Goal: Information Seeking & Learning: Find specific page/section

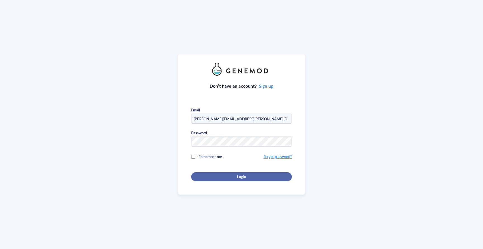
click at [237, 176] on span "Login" at bounding box center [241, 176] width 9 height 5
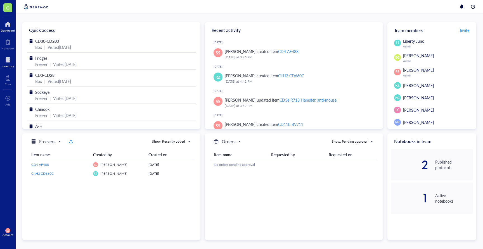
click at [7, 69] on div "Inventory" at bounding box center [8, 62] width 16 height 16
click at [10, 65] on div "Inventory" at bounding box center [8, 66] width 12 height 3
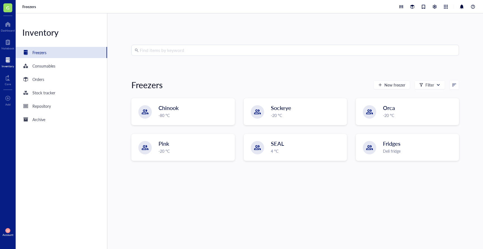
click at [155, 51] on input "search" at bounding box center [298, 50] width 316 height 11
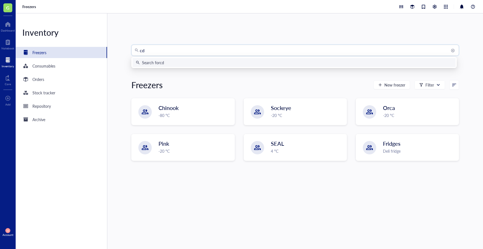
type input "cd4"
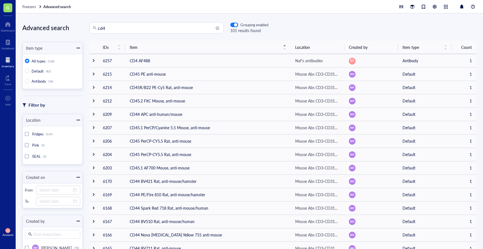
click at [7, 65] on div "Inventory" at bounding box center [8, 66] width 12 height 3
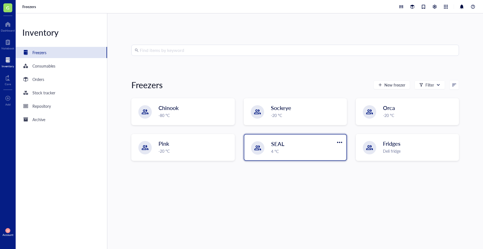
click at [302, 145] on div "SEAL" at bounding box center [302, 144] width 62 height 8
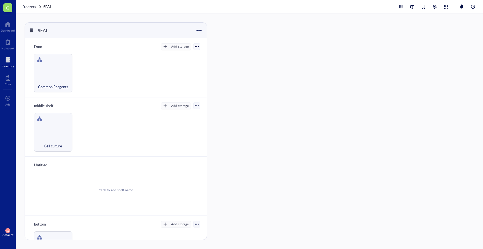
click at [6, 57] on div at bounding box center [8, 60] width 12 height 9
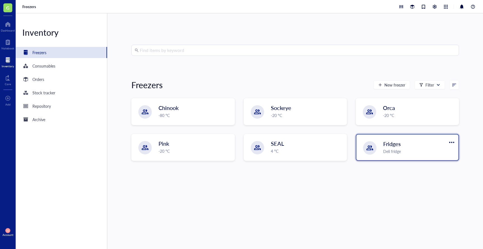
click at [398, 148] on div "Fridges Deli fridge" at bounding box center [419, 147] width 72 height 15
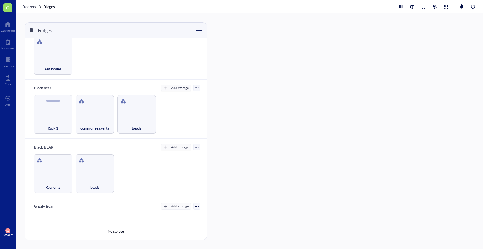
scroll to position [14, 0]
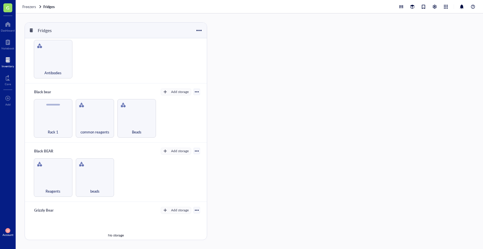
click at [11, 62] on div at bounding box center [8, 60] width 12 height 9
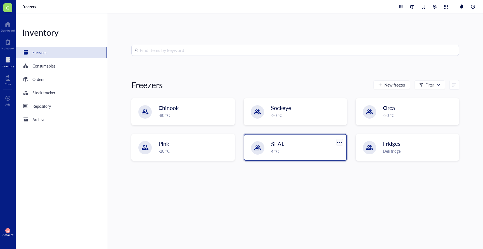
click at [339, 144] on div at bounding box center [339, 142] width 8 height 8
click at [345, 181] on div "Delete" at bounding box center [344, 178] width 11 height 5
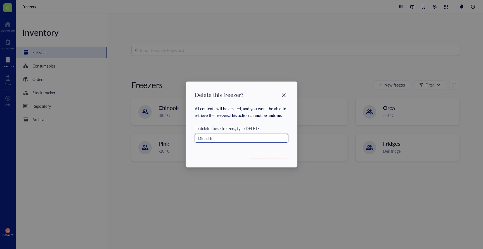
click at [224, 140] on input "DELETE" at bounding box center [241, 138] width 93 height 9
click at [217, 141] on input "DELETE" at bounding box center [241, 138] width 93 height 9
type input "D"
type input "delete"
click at [282, 95] on icon "Close" at bounding box center [283, 95] width 5 height 5
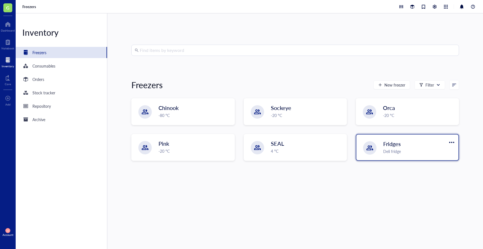
click at [386, 149] on div "Deli fridge" at bounding box center [419, 151] width 72 height 6
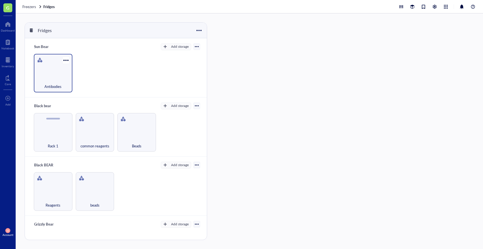
click at [58, 80] on div "Antibodies" at bounding box center [53, 83] width 33 height 12
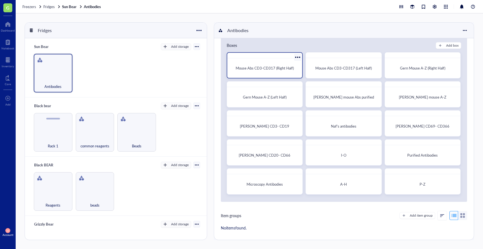
scroll to position [12, 0]
click at [288, 72] on div "Mouse Abs CD3-CD317 (Right Half)" at bounding box center [265, 68] width 70 height 15
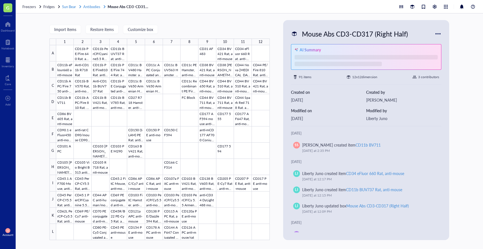
click at [95, 7] on span "Antibodies" at bounding box center [91, 6] width 17 height 5
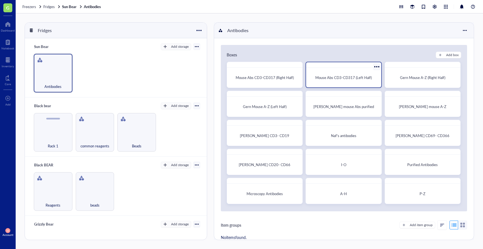
click at [339, 82] on div "Mouse Abs CD3-CD317 (Left Half)" at bounding box center [343, 77] width 70 height 15
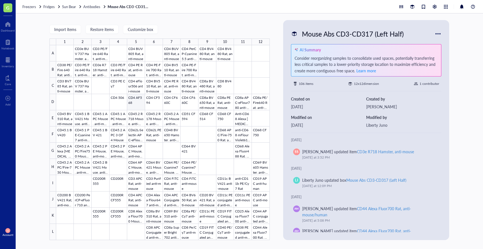
click at [142, 102] on div at bounding box center [163, 142] width 214 height 195
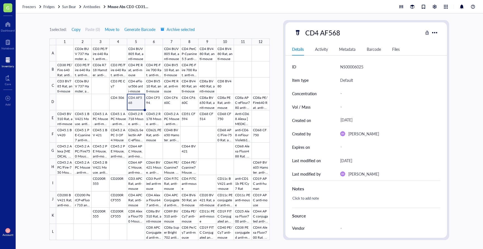
click at [6, 65] on div "Inventory" at bounding box center [8, 66] width 12 height 3
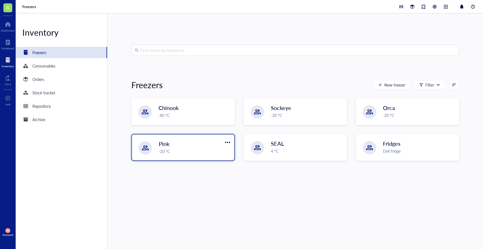
click at [216, 155] on div "Pink -20 °C" at bounding box center [183, 148] width 102 height 26
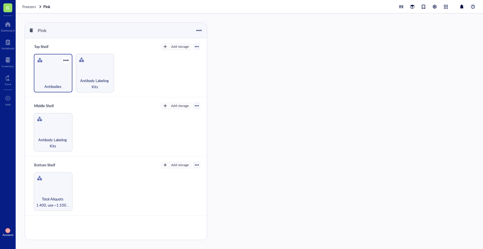
click at [61, 81] on div "Antibodies" at bounding box center [53, 83] width 33 height 12
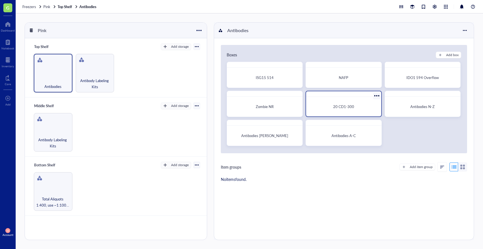
click at [364, 107] on div "20 CD1-300" at bounding box center [344, 107] width 66 height 6
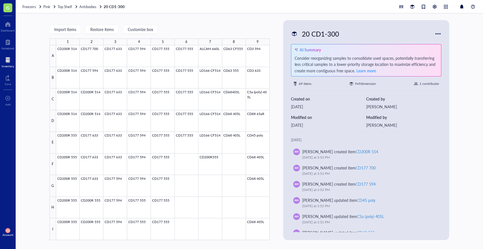
click at [2, 65] on div "Inventory" at bounding box center [8, 66] width 12 height 3
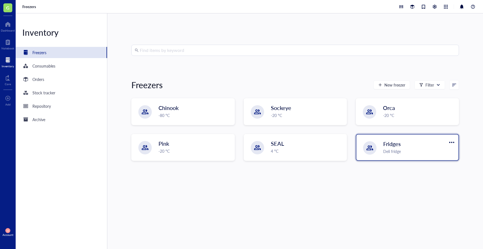
click at [398, 136] on div "Fridges Deli fridge" at bounding box center [407, 148] width 102 height 26
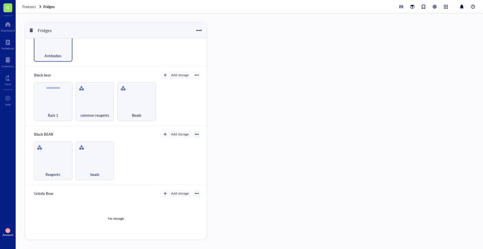
scroll to position [30, 0]
click at [57, 57] on span "Antibodies" at bounding box center [52, 56] width 17 height 6
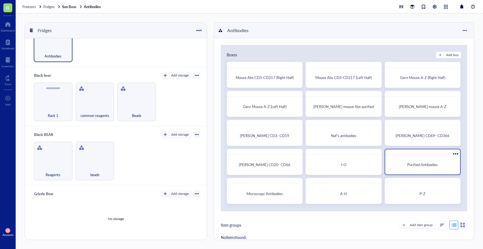
click at [409, 152] on div at bounding box center [422, 153] width 75 height 6
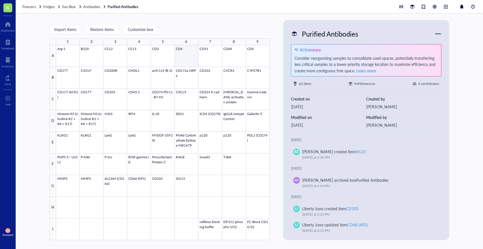
click at [182, 57] on div at bounding box center [163, 142] width 214 height 195
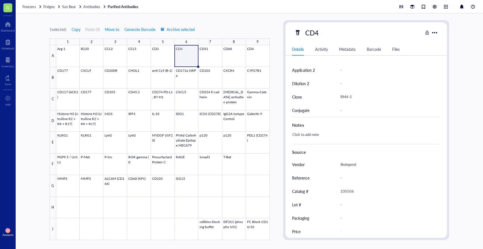
scroll to position [199, 0]
